Goal: Information Seeking & Learning: Learn about a topic

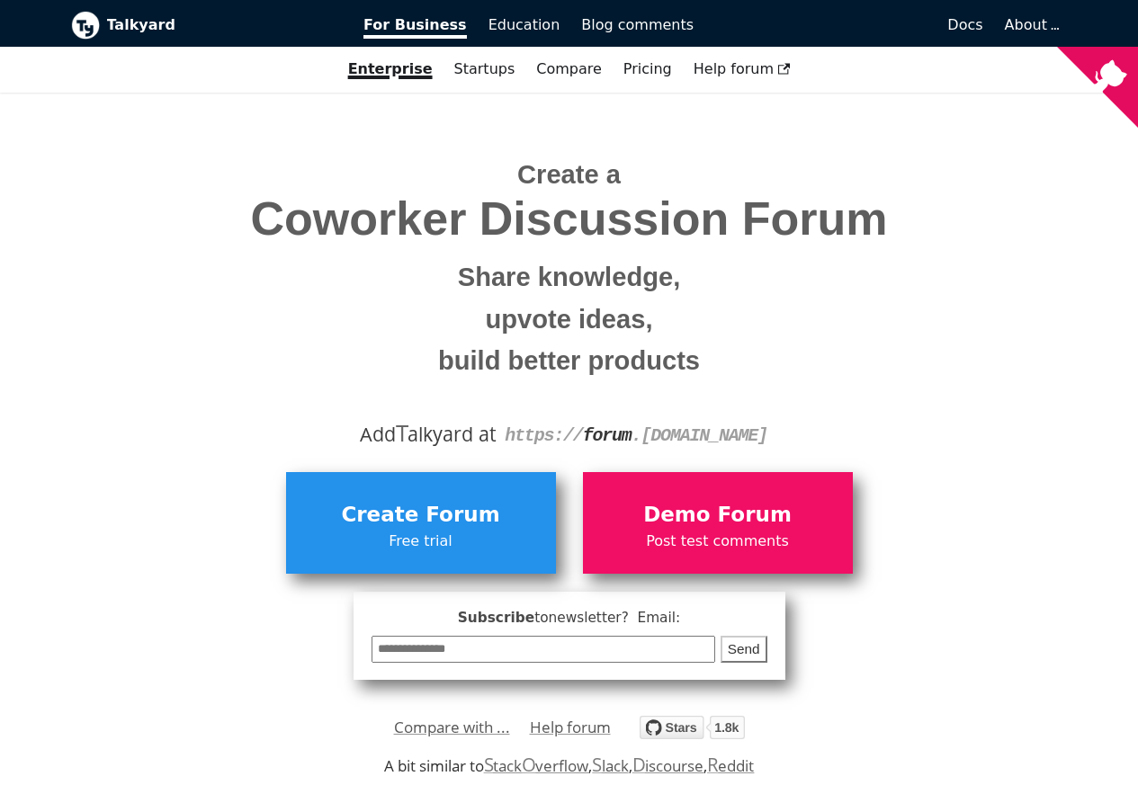
click at [376, 165] on h1 "Create a Coworker Discussion Forum Share knowledge, upvote ideas, build better …" at bounding box center [569, 269] width 969 height 240
click at [967, 26] on span "Docs" at bounding box center [964, 24] width 35 height 17
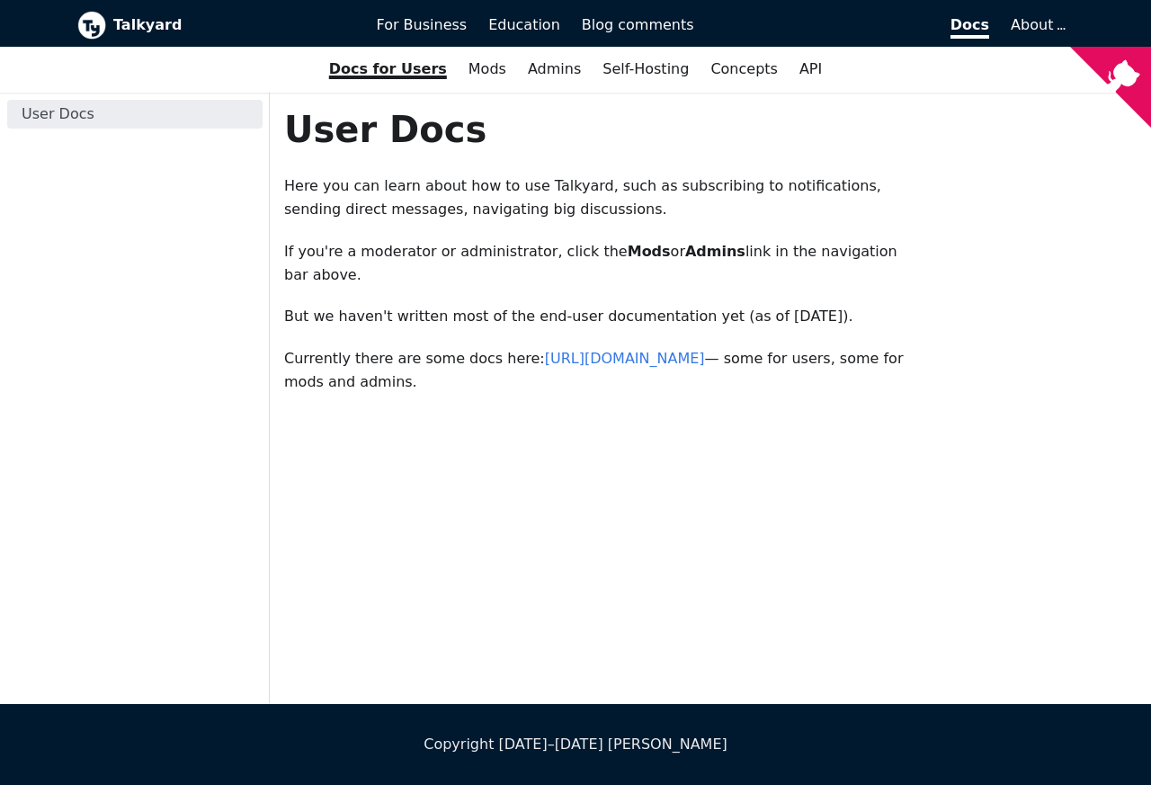
click at [421, 491] on div "User Docs Here you can learn about how to use Talkyard, such as subscribing to …" at bounding box center [710, 398] width 881 height 611
click at [522, 71] on link "Admins" at bounding box center [554, 69] width 75 height 31
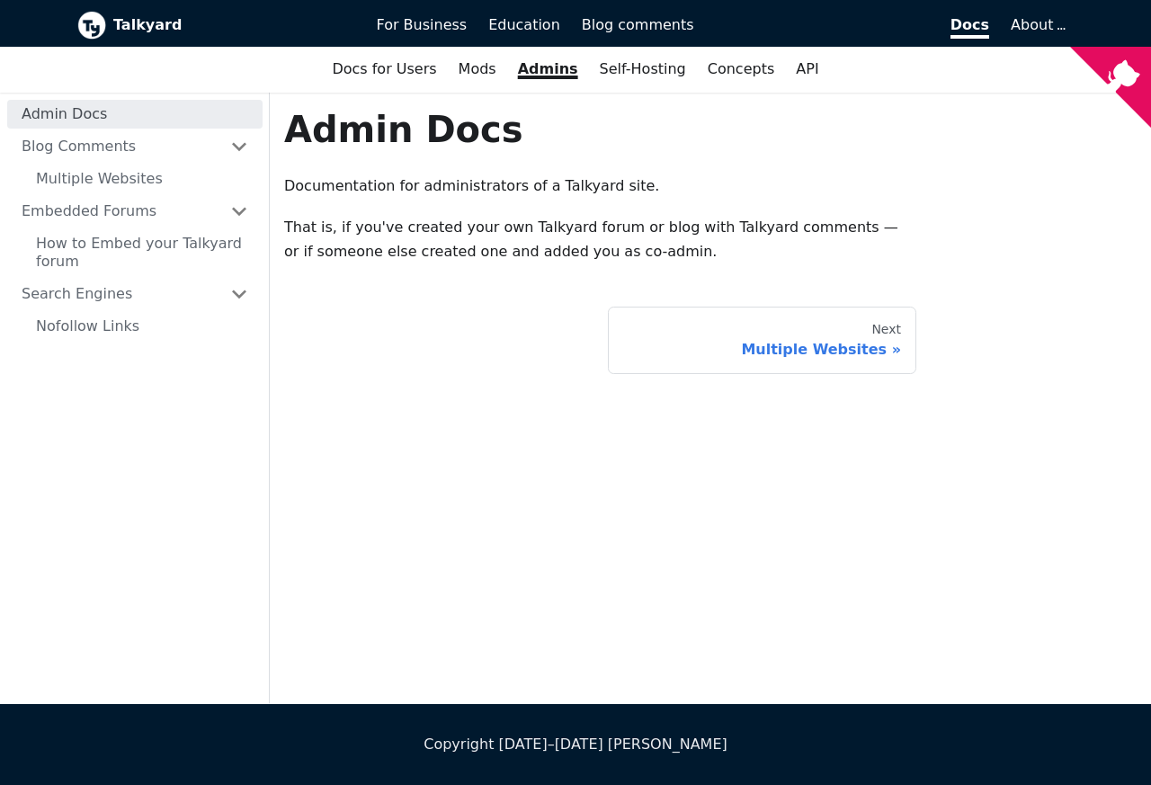
click at [531, 71] on link "Admins" at bounding box center [548, 69] width 82 height 31
